Goal: Task Accomplishment & Management: Complete application form

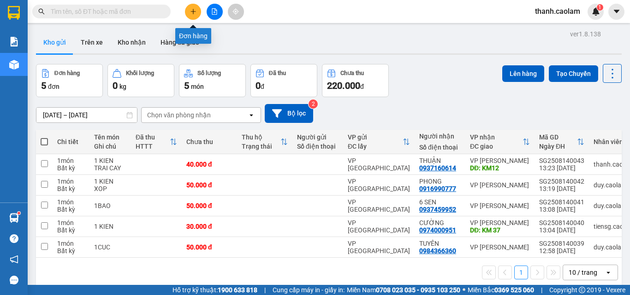
drag, startPoint x: 0, startPoint y: 0, endPoint x: 195, endPoint y: 16, distance: 195.6
click at [195, 16] on button at bounding box center [193, 12] width 16 height 16
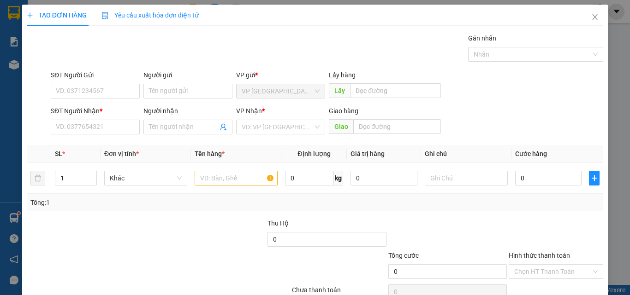
click at [123, 115] on div "SĐT Người Nhận *" at bounding box center [95, 111] width 89 height 10
click at [123, 120] on input "SĐT Người Nhận *" at bounding box center [95, 127] width 89 height 15
click at [119, 122] on input "SĐT Người Nhận *" at bounding box center [95, 127] width 89 height 15
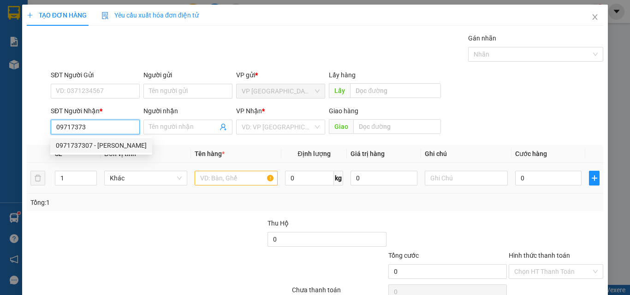
drag, startPoint x: 95, startPoint y: 147, endPoint x: 258, endPoint y: 186, distance: 167.6
click at [101, 145] on div "0971737307 - [PERSON_NAME]" at bounding box center [101, 146] width 91 height 10
type input "0971737307"
type input "[PERSON_NAME]"
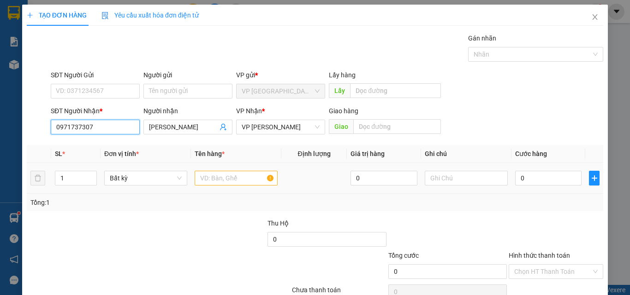
type input "0971737307"
click at [214, 165] on td at bounding box center [236, 178] width 90 height 31
click at [217, 181] on input "text" at bounding box center [235, 178] width 83 height 15
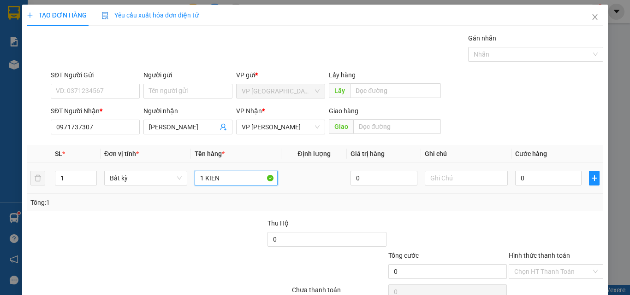
type input "1 KIEN"
type input "3"
type input "30"
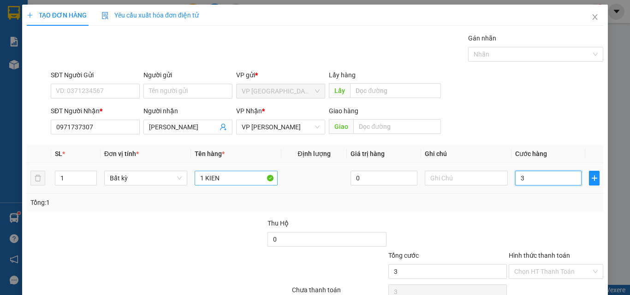
type input "30"
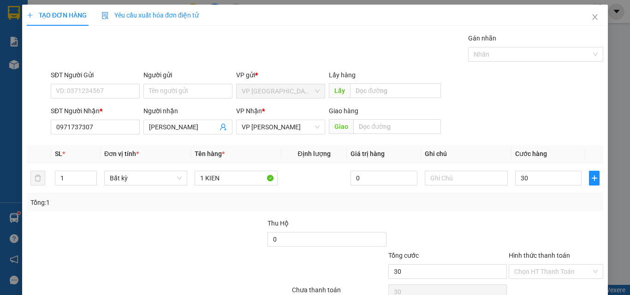
type input "30.000"
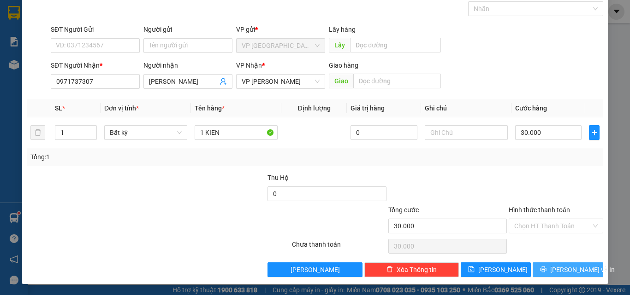
click at [575, 264] on button "[PERSON_NAME] và In" at bounding box center [567, 270] width 71 height 15
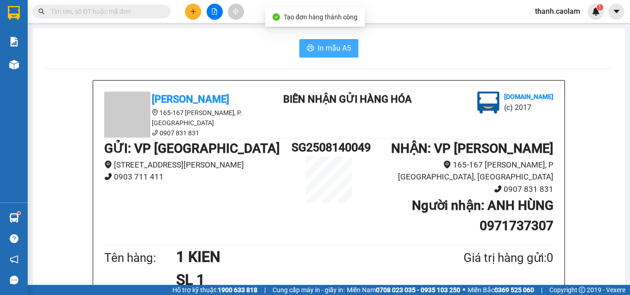
click at [328, 50] on span "In mẫu A5" at bounding box center [334, 48] width 33 height 12
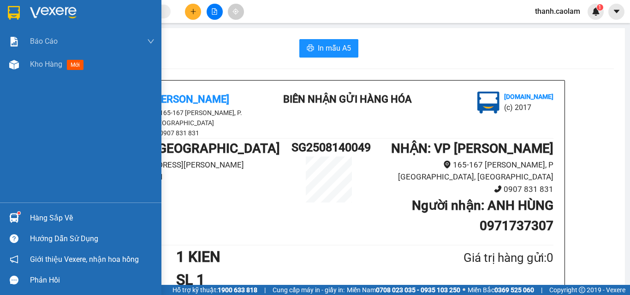
click at [21, 19] on div at bounding box center [14, 13] width 16 height 16
